Goal: Task Accomplishment & Management: Manage account settings

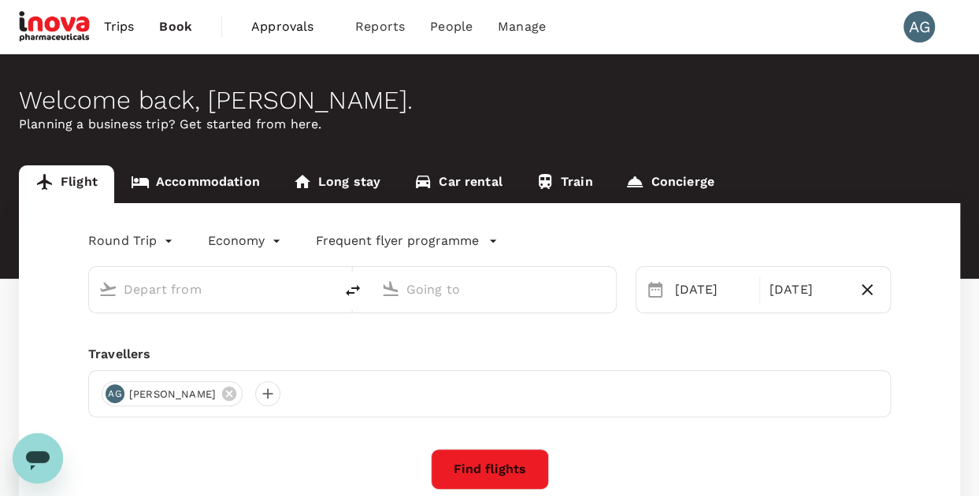
type input "Kuala Lumpur Intl ([GEOGRAPHIC_DATA])"
type input "Penang Intl (PEN)"
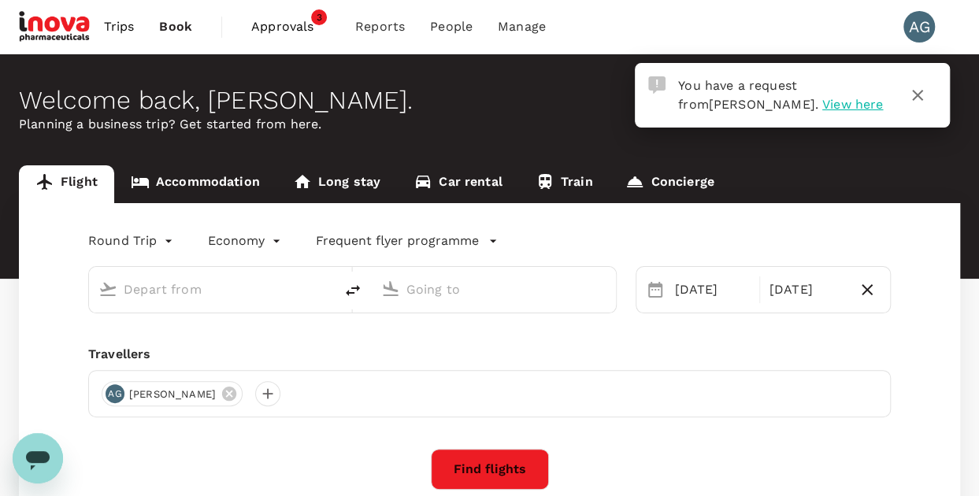
type input "Kuala Lumpur Intl ([GEOGRAPHIC_DATA])"
type input "Penang Intl (PEN)"
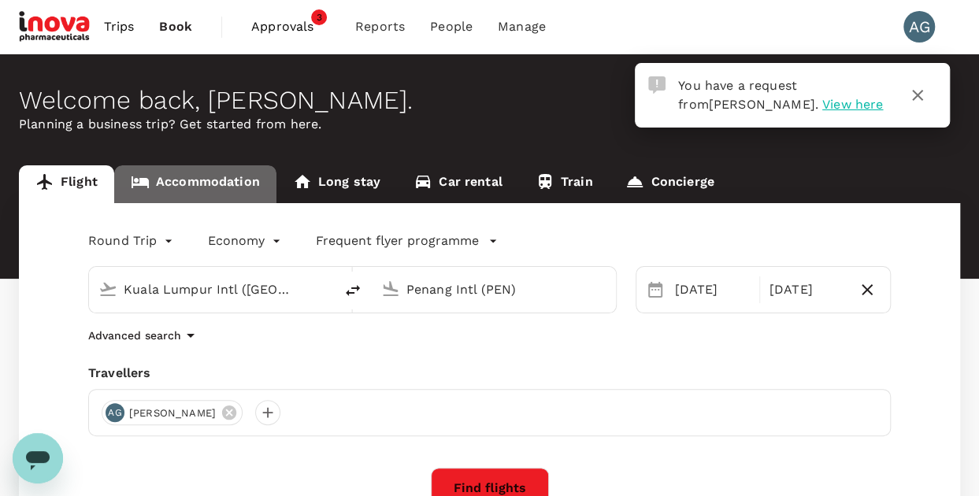
click at [225, 190] on link "Accommodation" at bounding box center [195, 184] width 162 height 38
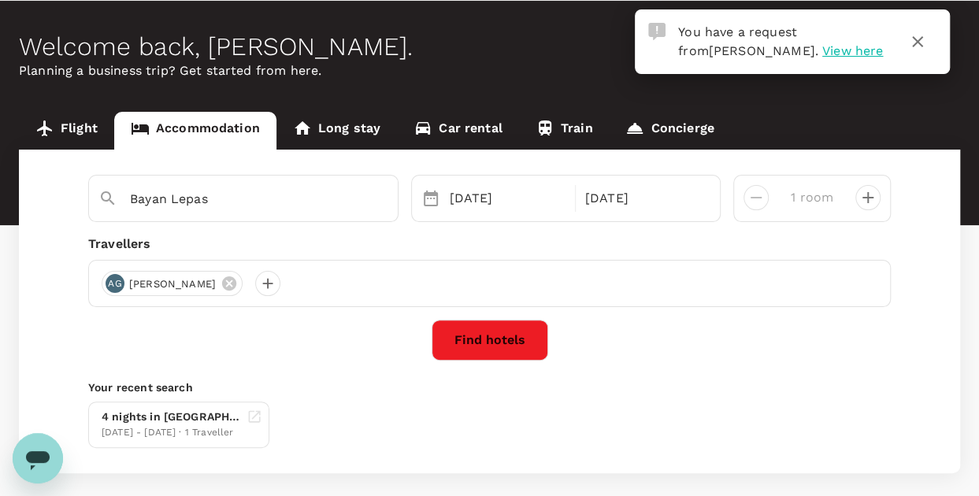
scroll to position [79, 0]
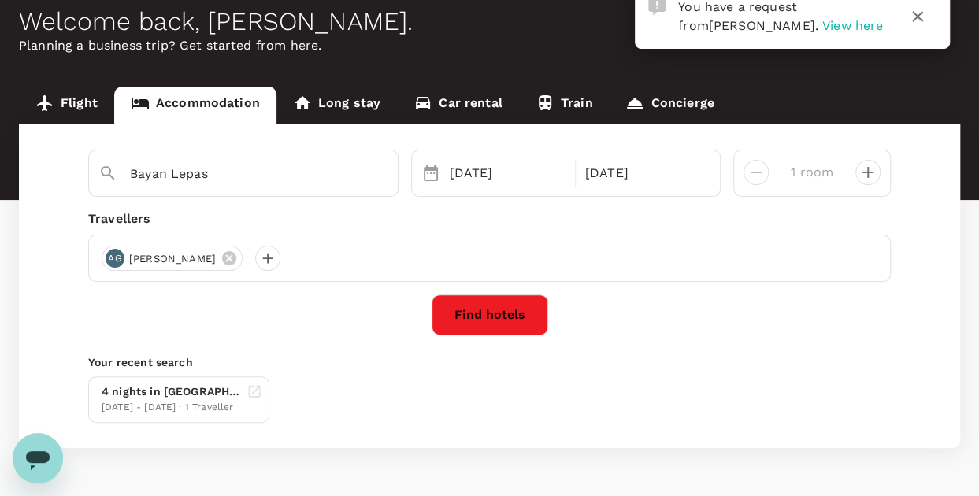
click at [88, 111] on link "Flight" at bounding box center [66, 106] width 95 height 38
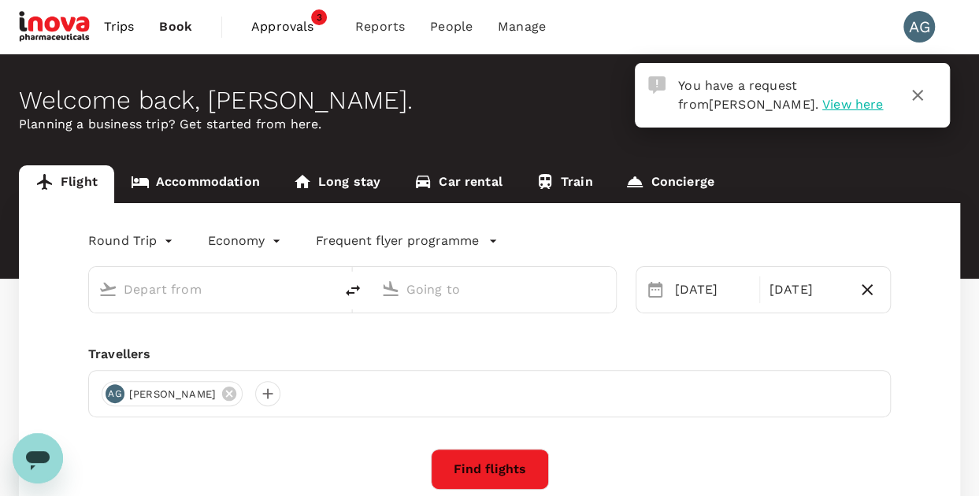
type input "Kuala Lumpur Intl ([GEOGRAPHIC_DATA])"
type input "Penang Intl (PEN)"
type input "Kuala Lumpur Intl ([GEOGRAPHIC_DATA])"
type input "Penang Intl (PEN)"
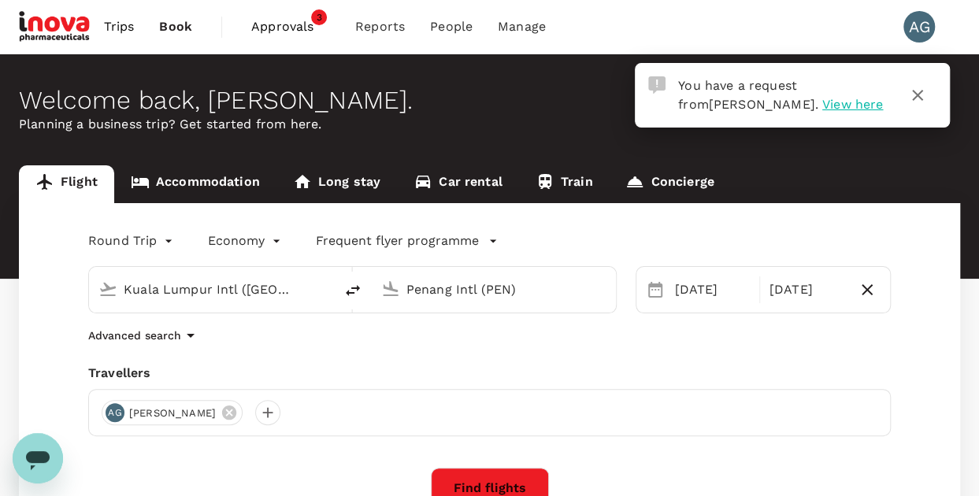
click at [274, 20] on span "Approvals" at bounding box center [290, 26] width 79 height 19
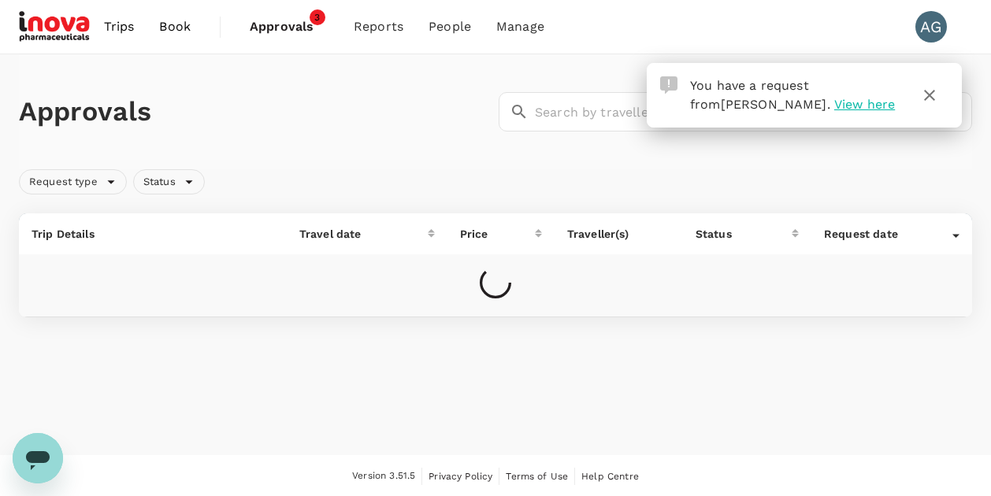
click at [932, 97] on icon "button" at bounding box center [929, 95] width 11 height 11
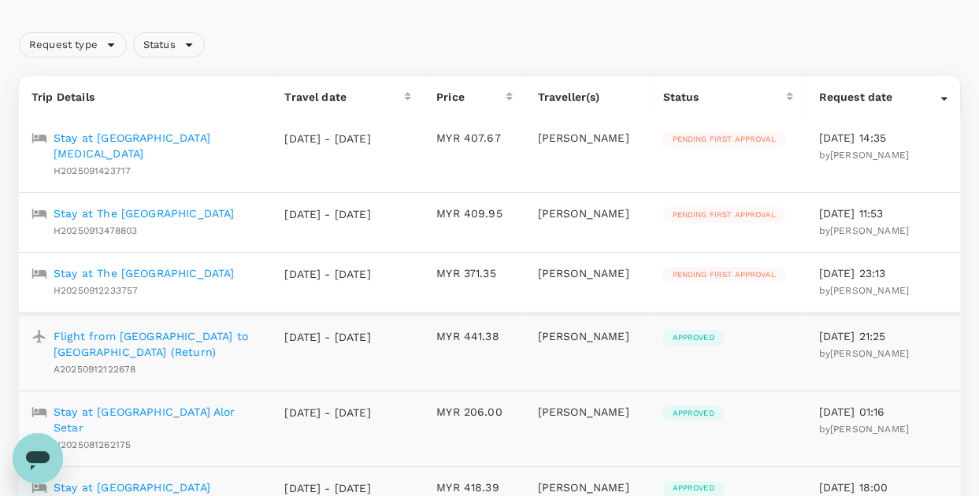
scroll to position [158, 0]
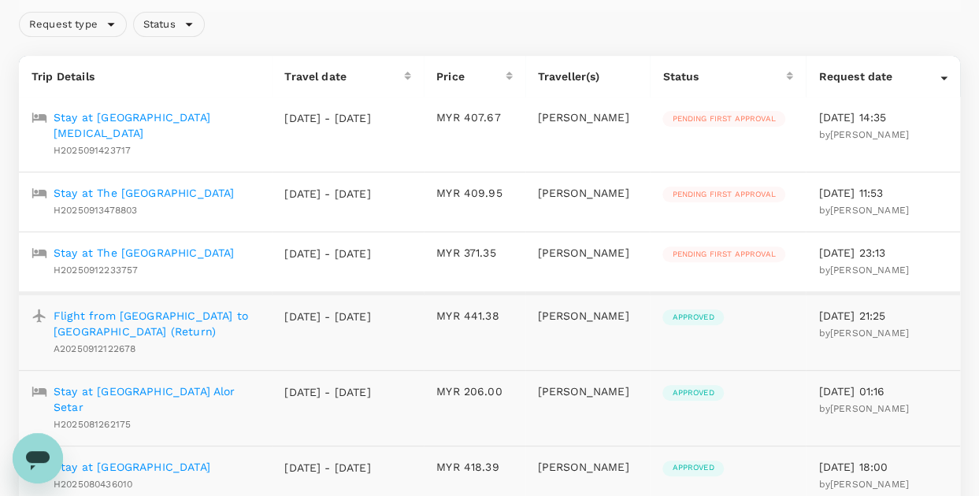
click at [145, 245] on p "Stay at The [GEOGRAPHIC_DATA]" at bounding box center [144, 253] width 180 height 16
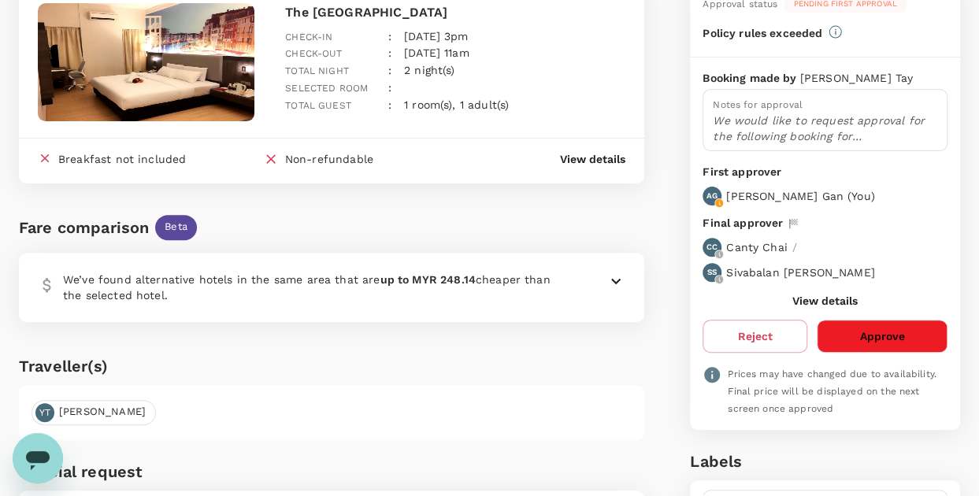
scroll to position [158, 0]
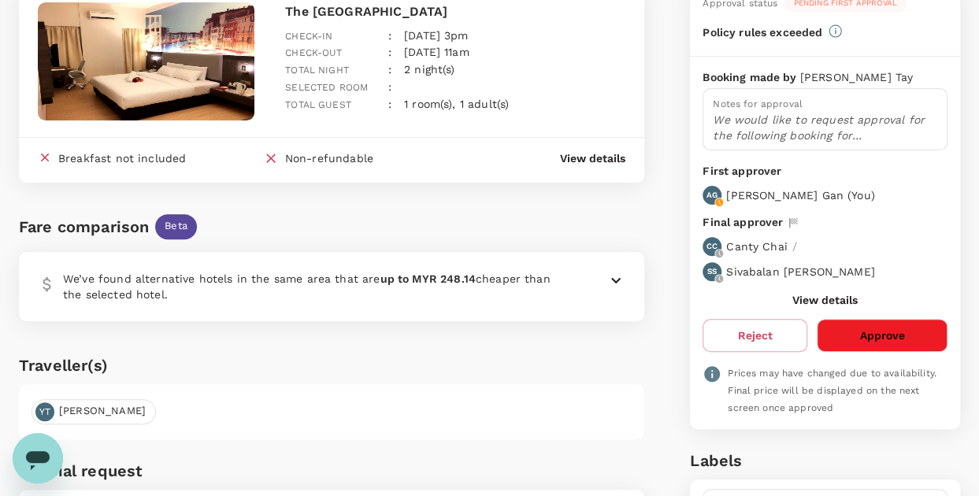
click at [903, 338] on button "Approve" at bounding box center [882, 335] width 131 height 33
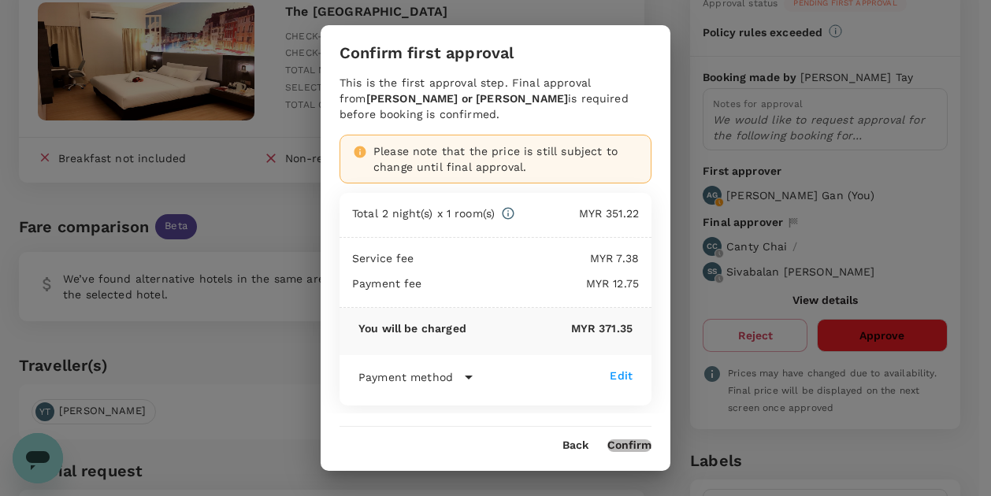
click at [621, 444] on button "Confirm" at bounding box center [629, 446] width 44 height 13
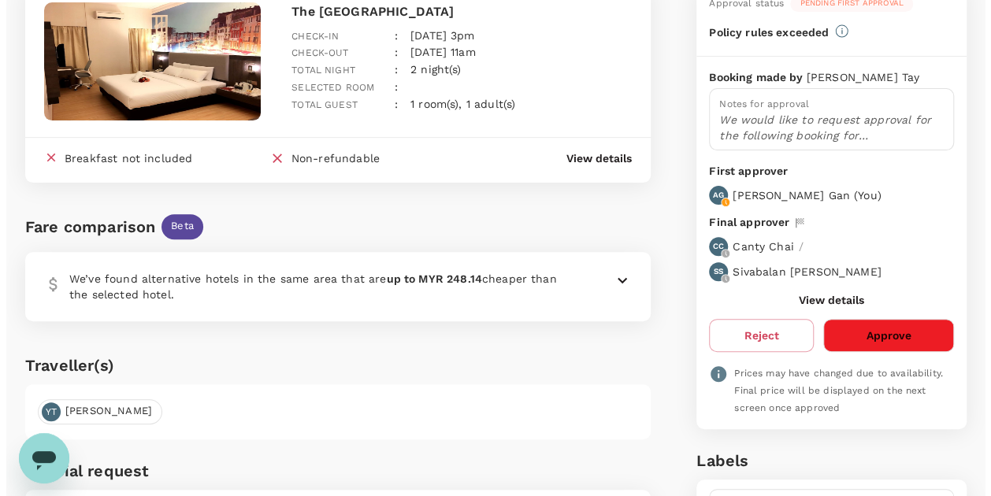
scroll to position [0, 0]
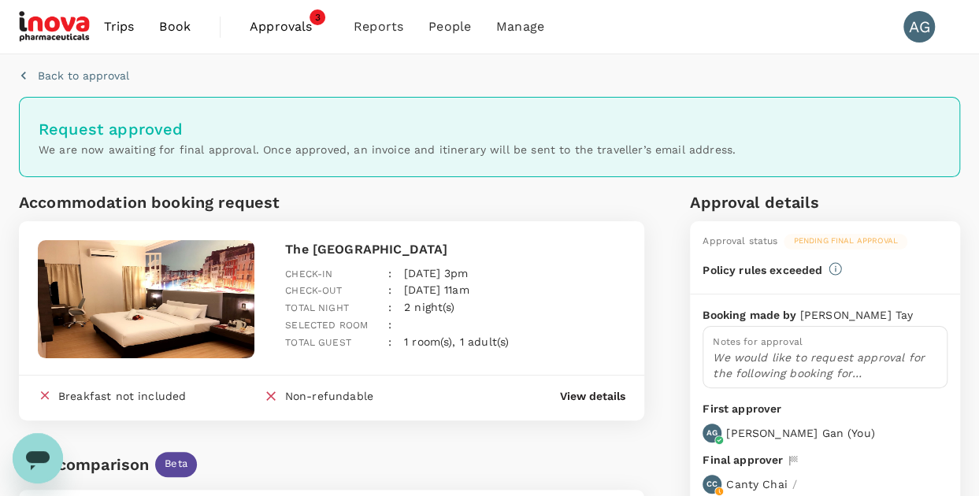
click at [269, 30] on span "Approvals" at bounding box center [289, 26] width 79 height 19
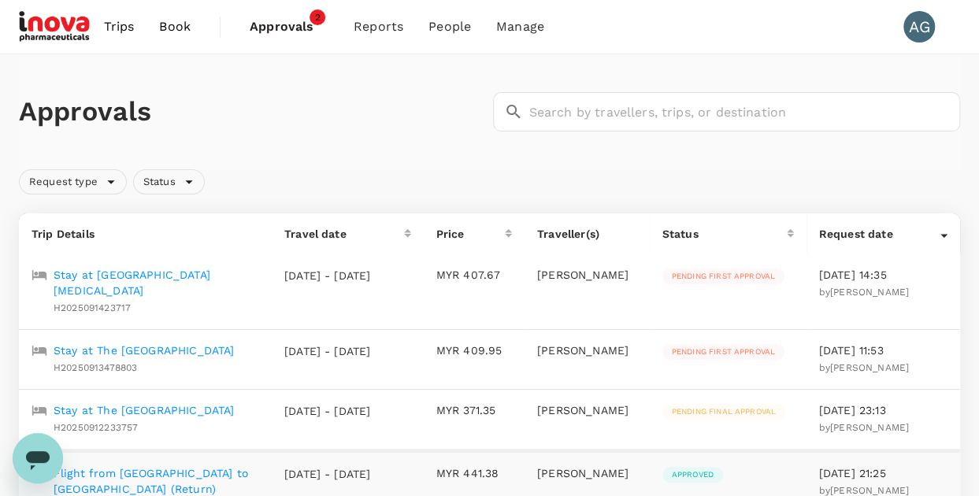
click at [154, 343] on p "Stay at The [GEOGRAPHIC_DATA]" at bounding box center [144, 351] width 180 height 16
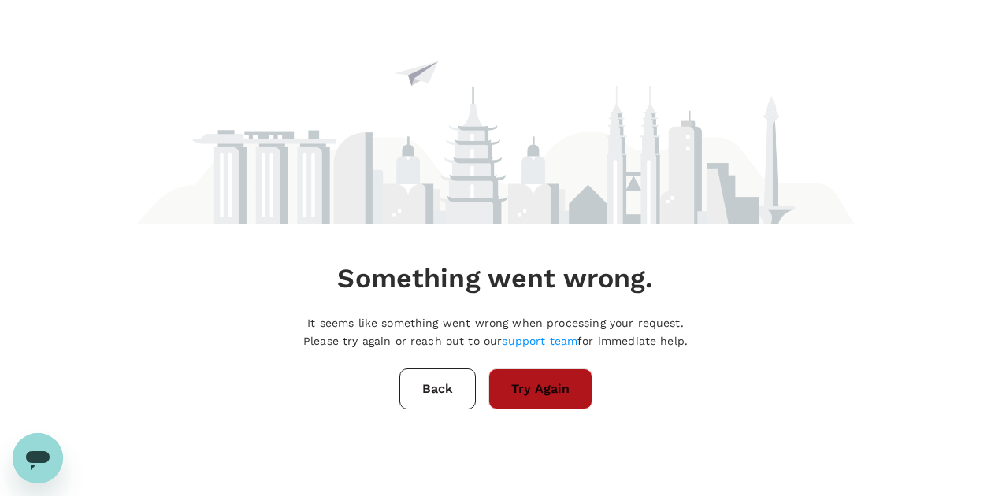
click at [528, 383] on button "Try Again" at bounding box center [540, 389] width 104 height 41
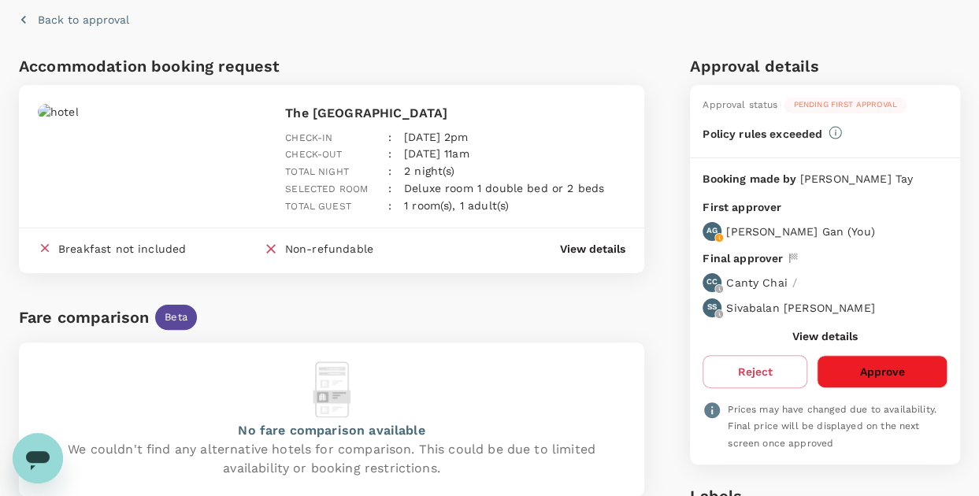
scroll to position [79, 0]
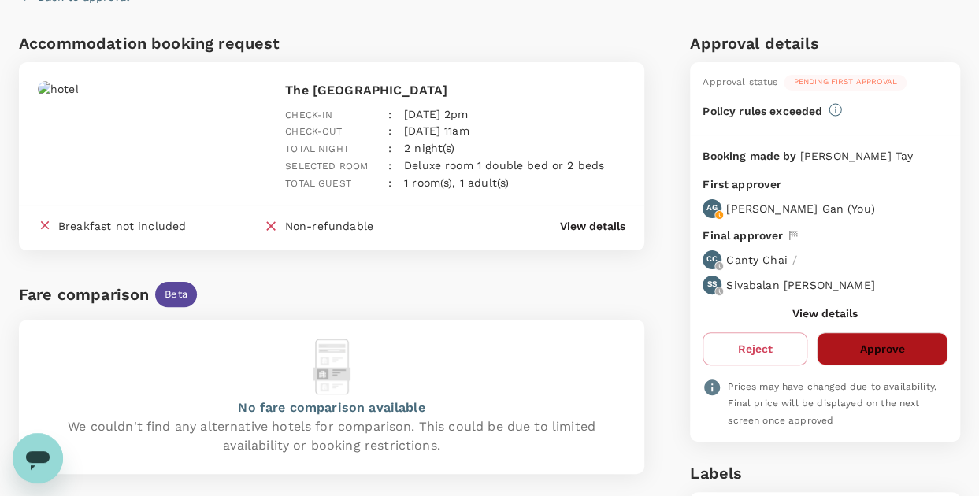
click at [857, 343] on button "Approve" at bounding box center [882, 348] width 131 height 33
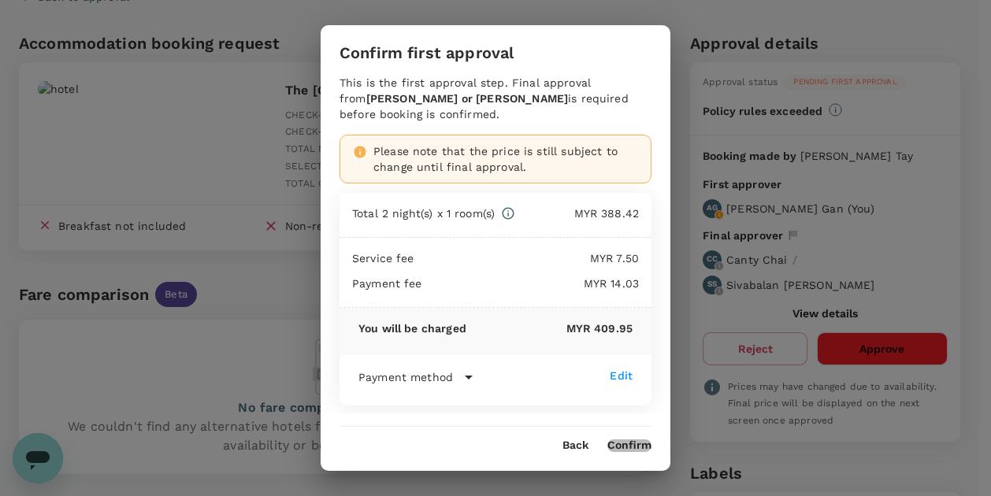
click at [643, 451] on button "Confirm" at bounding box center [629, 446] width 44 height 13
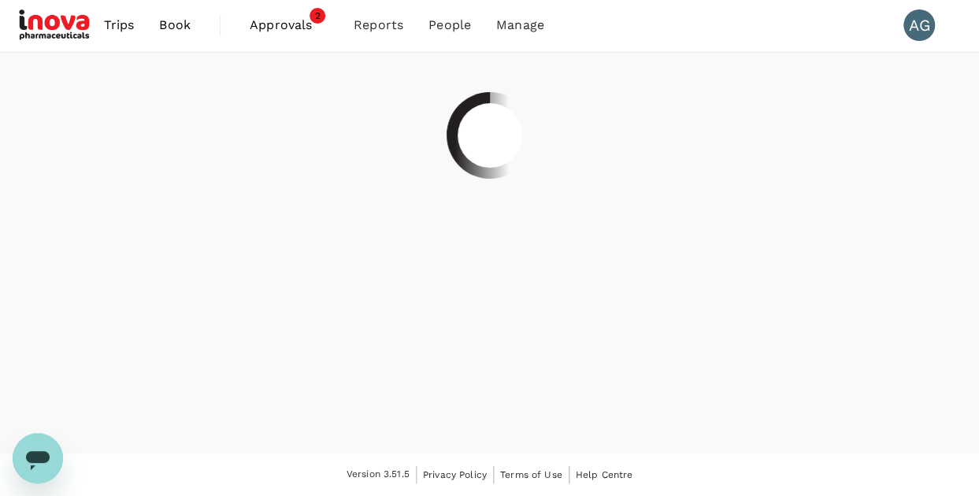
scroll to position [0, 0]
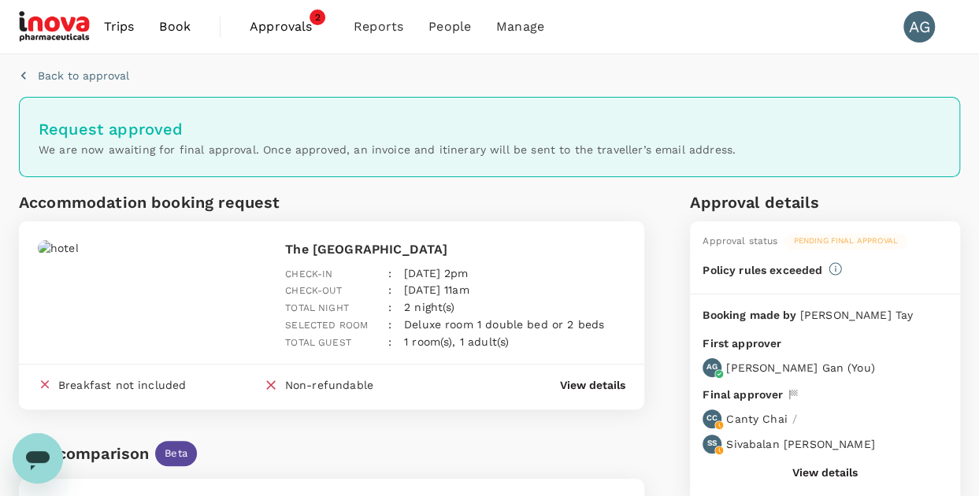
click at [298, 30] on span "Approvals" at bounding box center [289, 26] width 79 height 19
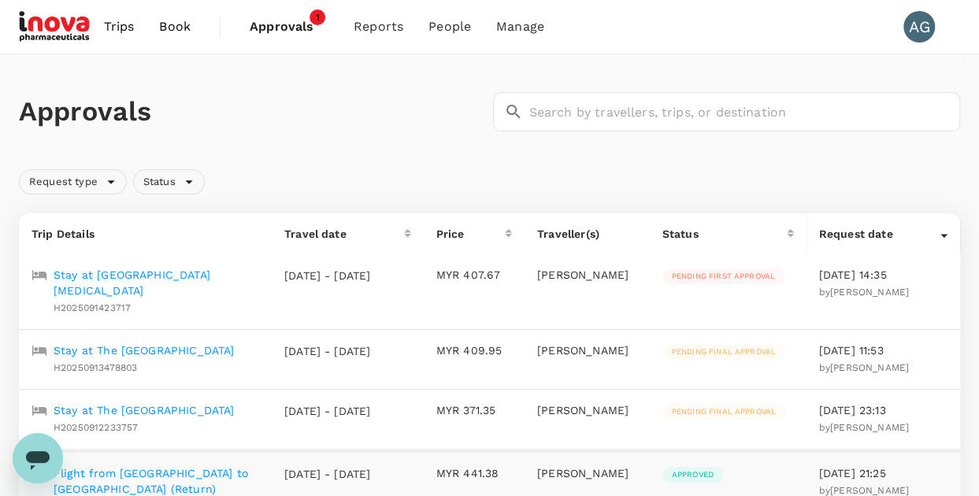
scroll to position [158, 0]
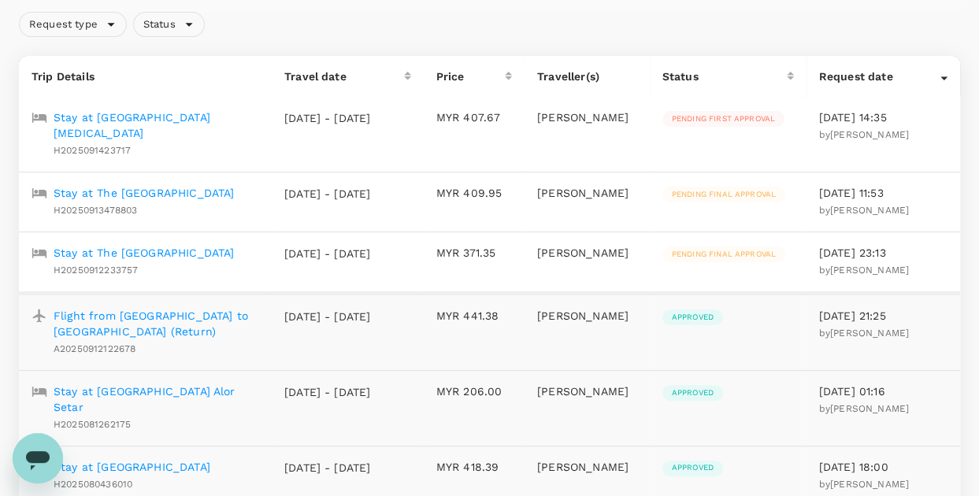
click at [112, 121] on p "Stay at [GEOGRAPHIC_DATA][MEDICAL_DATA]" at bounding box center [157, 125] width 206 height 32
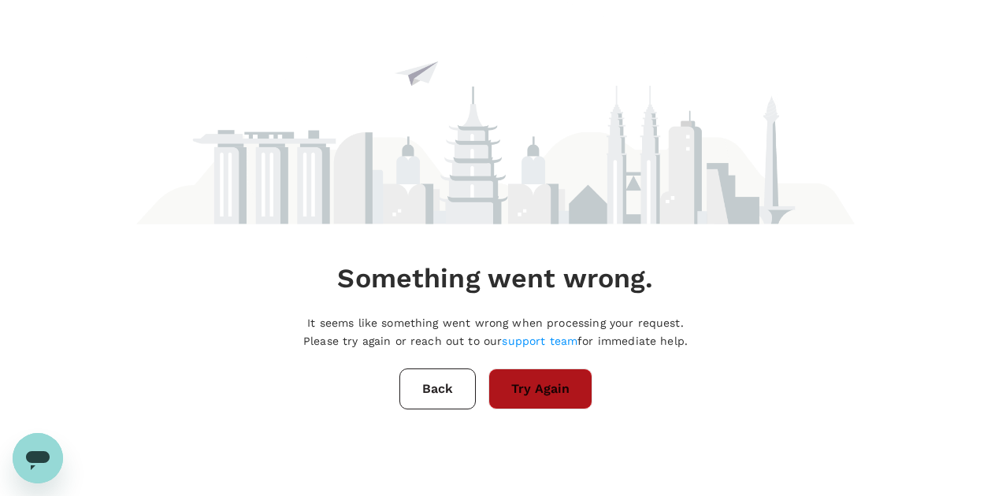
click at [547, 389] on button "Try Again" at bounding box center [540, 389] width 104 height 41
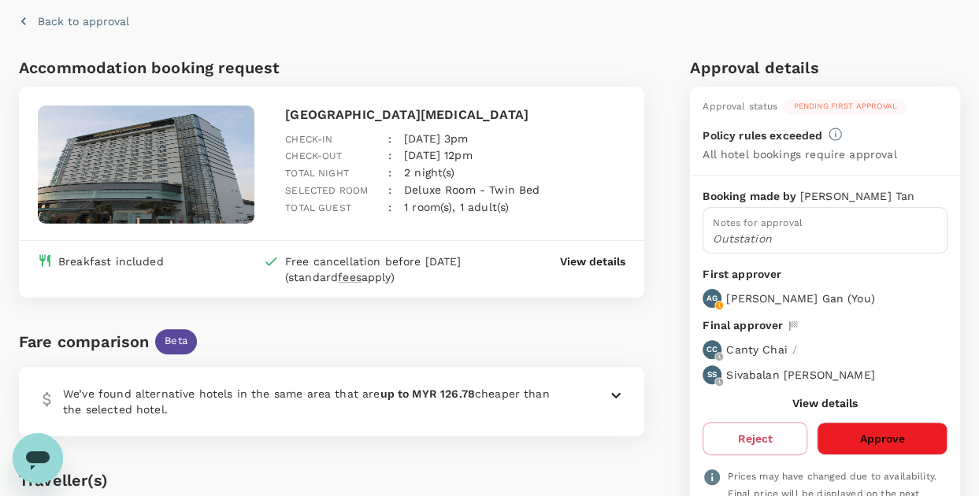
scroll to position [79, 0]
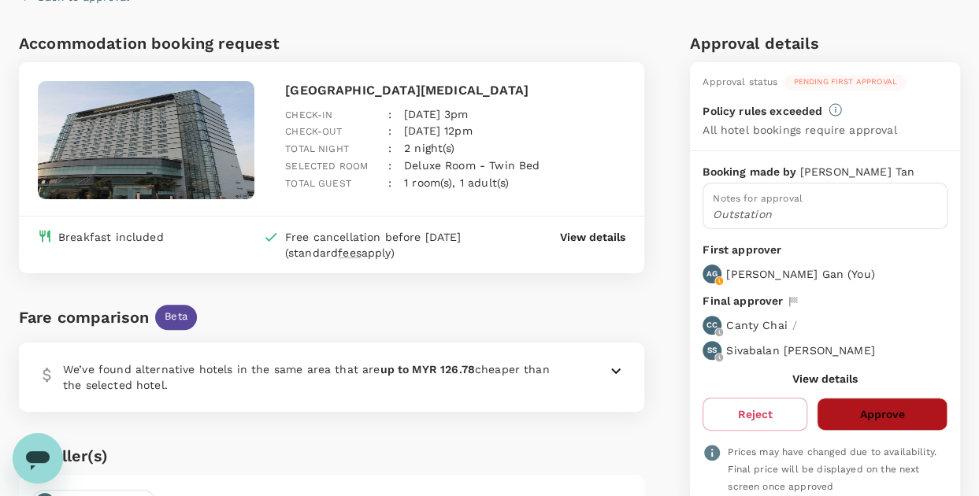
click at [857, 422] on button "Approve" at bounding box center [882, 414] width 131 height 33
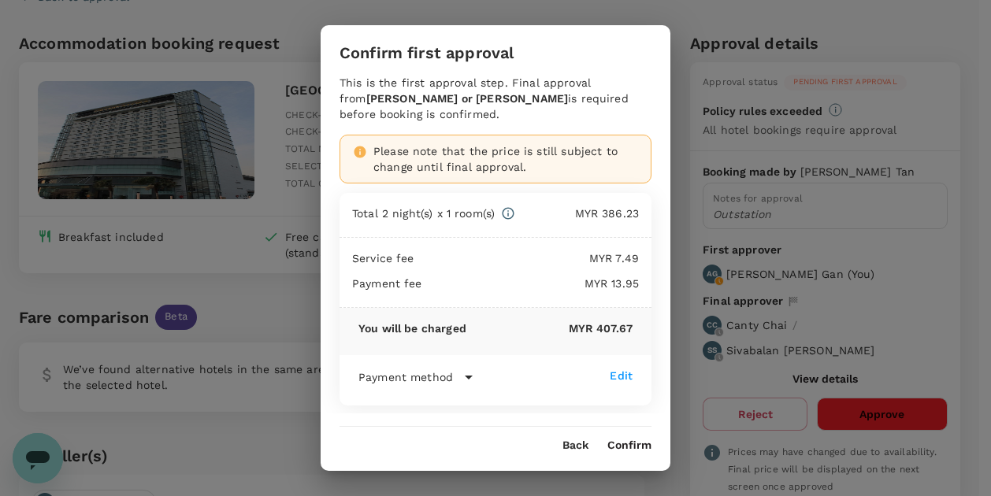
click at [636, 449] on button "Confirm" at bounding box center [629, 446] width 44 height 13
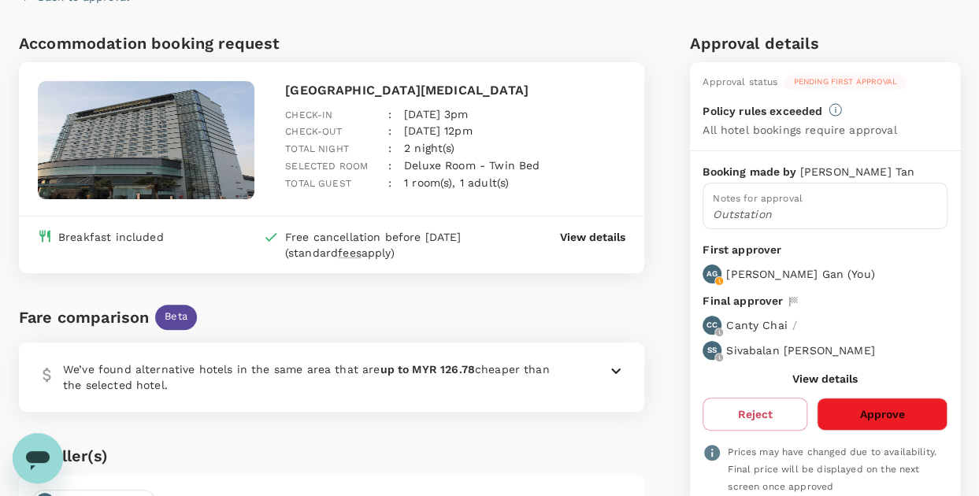
scroll to position [0, 0]
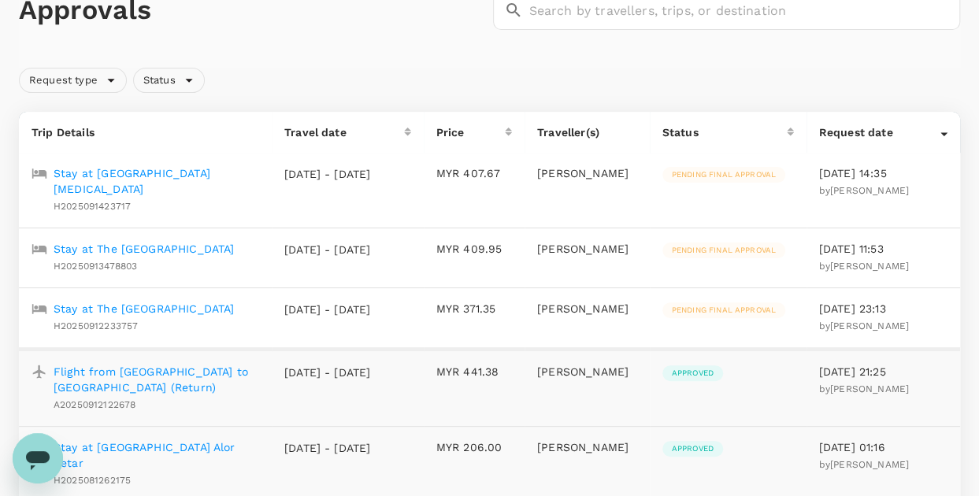
scroll to position [79, 0]
